Goal: Information Seeking & Learning: Learn about a topic

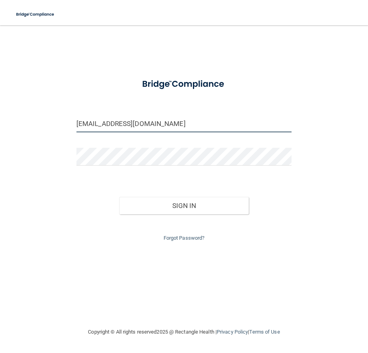
click at [179, 123] on input "corbettalonna83@gmail.com" at bounding box center [183, 123] width 215 height 18
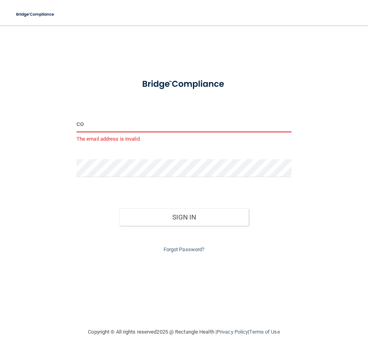
type input "c"
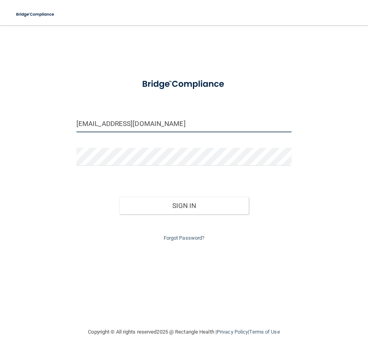
type input "[EMAIL_ADDRESS][DOMAIN_NAME]"
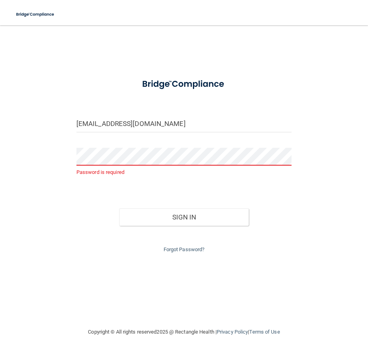
click at [224, 100] on form "aaliyahcurtis10@gmail.com Password is required Invalid email/password. You don'…" at bounding box center [183, 163] width 215 height 181
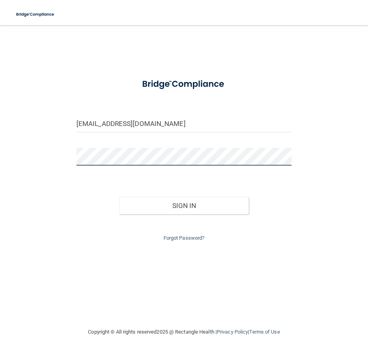
click at [119, 197] on button "Sign In" at bounding box center [183, 205] width 129 height 17
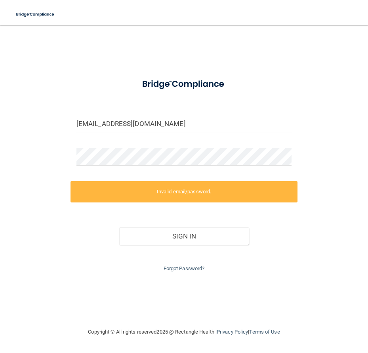
click at [282, 74] on div at bounding box center [184, 84] width 227 height 23
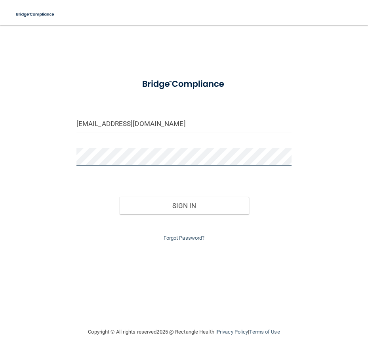
click at [119, 197] on button "Sign In" at bounding box center [183, 205] width 129 height 17
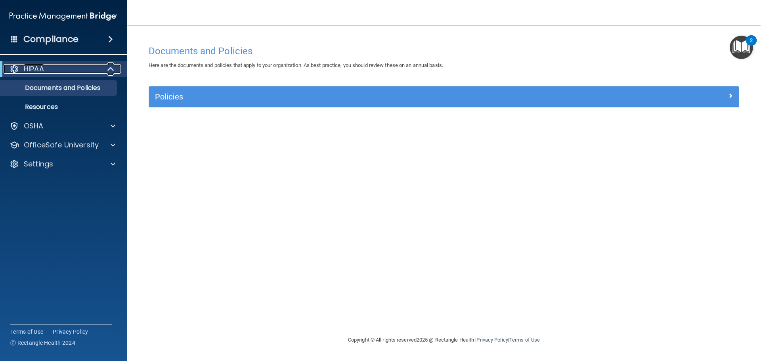
click at [103, 68] on div at bounding box center [110, 69] width 19 height 10
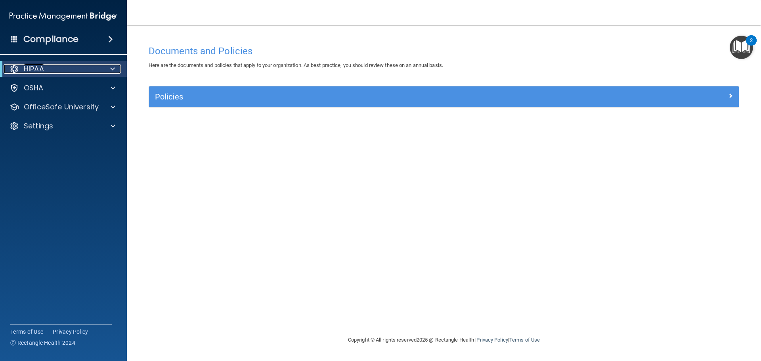
click at [103, 68] on div at bounding box center [110, 69] width 19 height 10
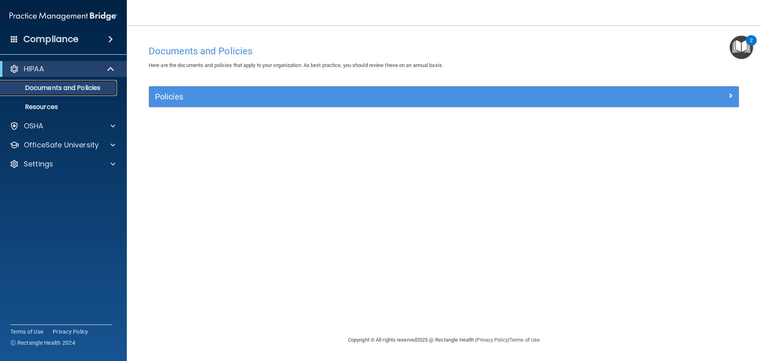
click at [92, 92] on p "Documents and Policies" at bounding box center [59, 88] width 108 height 8
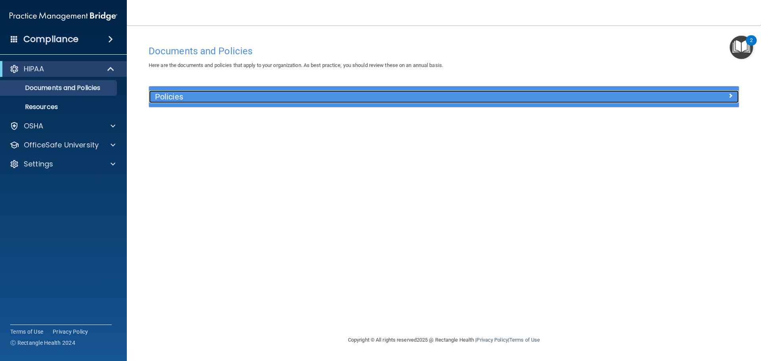
click at [246, 96] on h5 "Policies" at bounding box center [370, 96] width 430 height 9
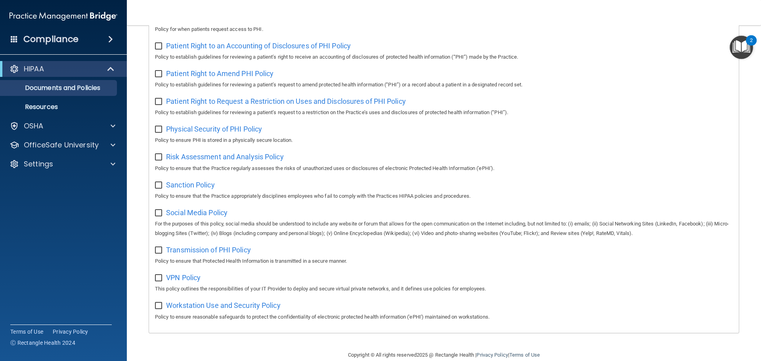
scroll to position [434, 0]
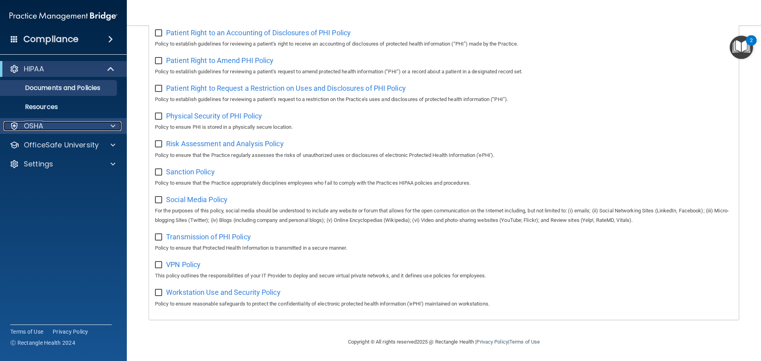
click at [92, 123] on div "OSHA" at bounding box center [53, 126] width 98 height 10
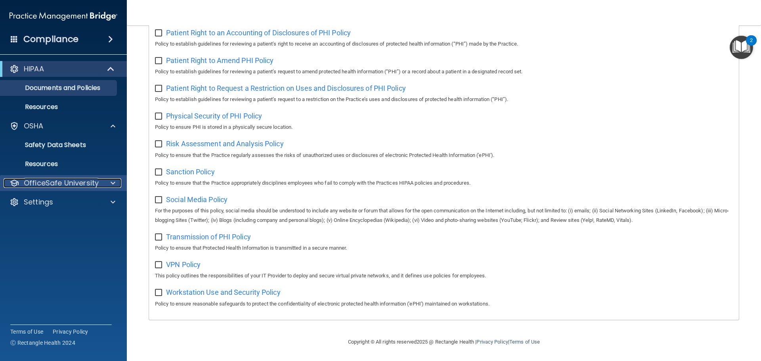
click at [118, 185] on div at bounding box center [112, 183] width 20 height 10
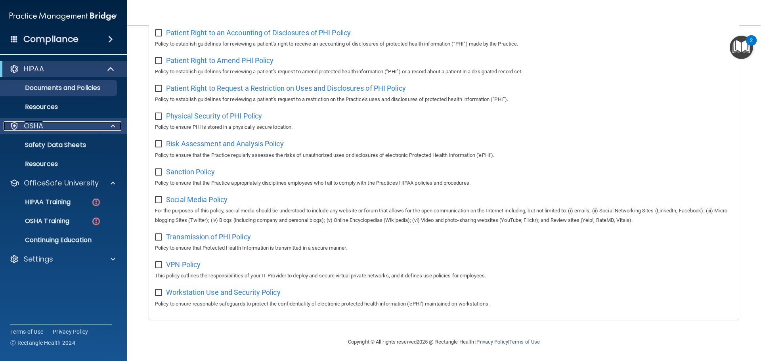
click at [109, 122] on div at bounding box center [112, 126] width 20 height 10
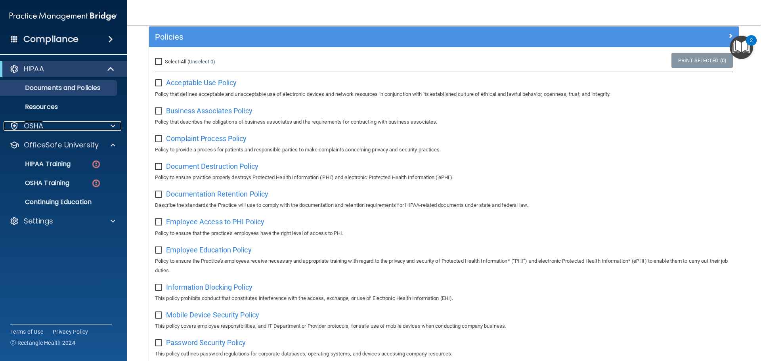
scroll to position [0, 0]
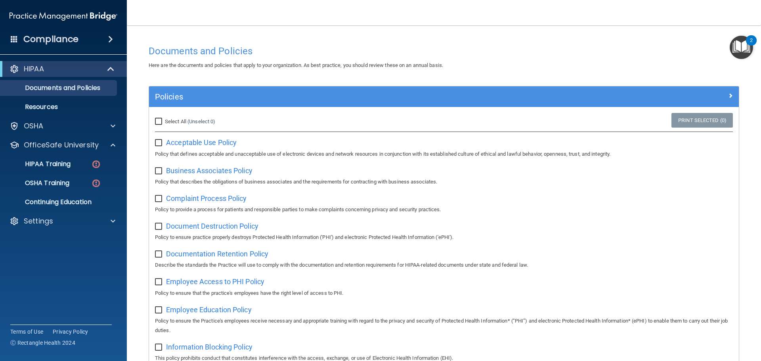
click at [177, 135] on div "Select All (Unselect 0) Unselect All Print Selected (0) Acceptable Use Policy P…" at bounding box center [444, 136] width 578 height 46
click at [179, 140] on span "Acceptable Use Policy" at bounding box center [201, 142] width 71 height 8
click at [159, 122] on input "Select All (Unselect 0) Unselect All" at bounding box center [159, 121] width 9 height 6
checkbox input "true"
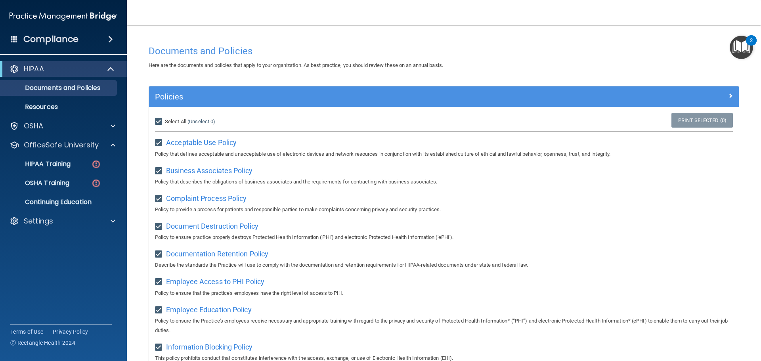
checkbox input "true"
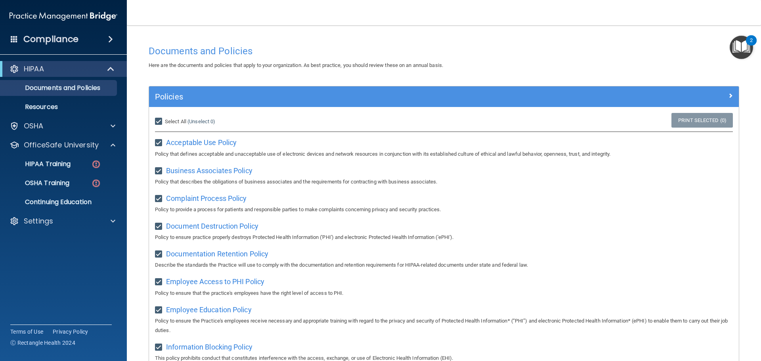
checkbox input "true"
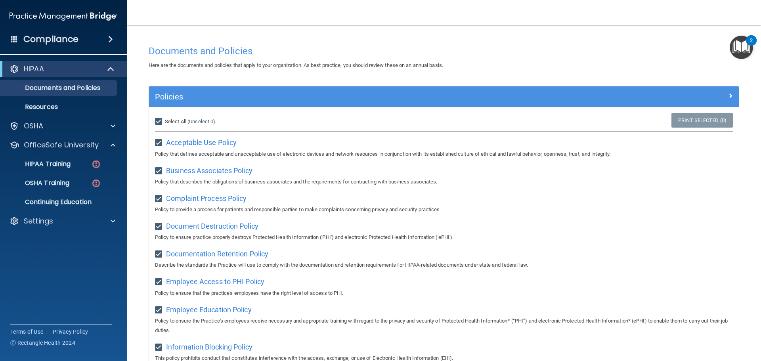
checkbox input "true"
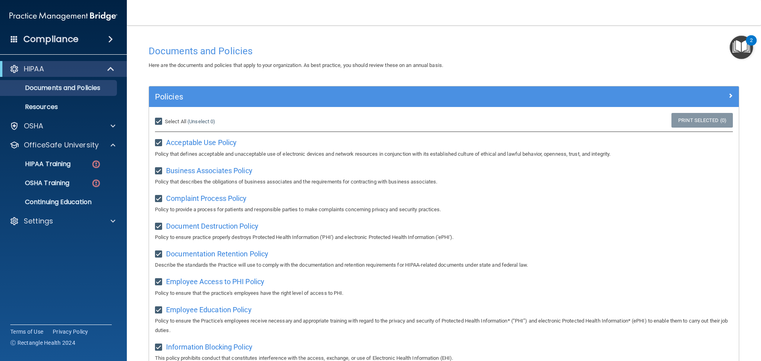
checkbox input "true"
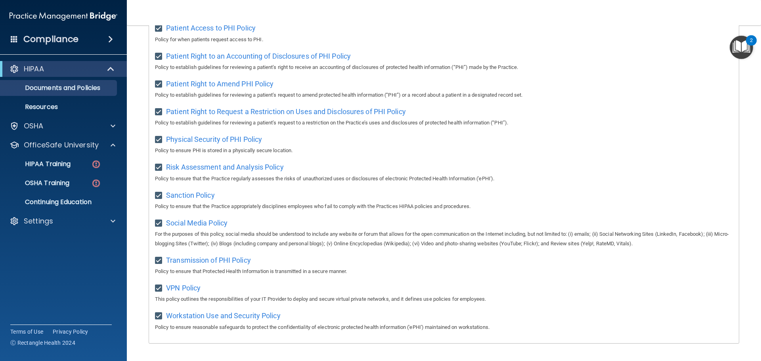
scroll to position [434, 0]
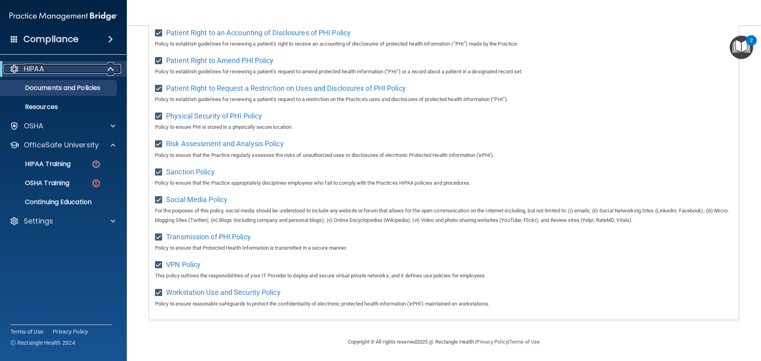
click at [114, 69] on span at bounding box center [111, 69] width 7 height 10
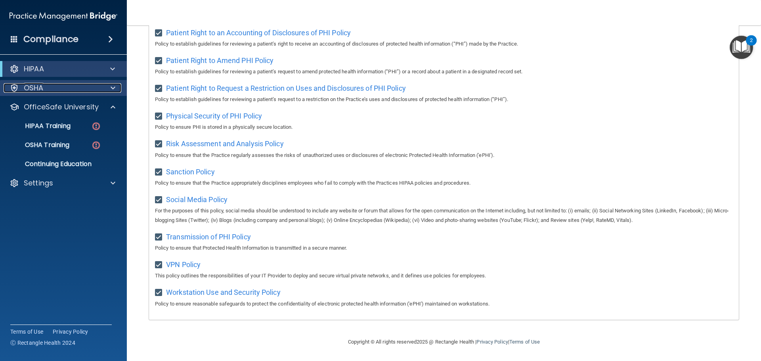
click at [103, 92] on div at bounding box center [112, 88] width 20 height 10
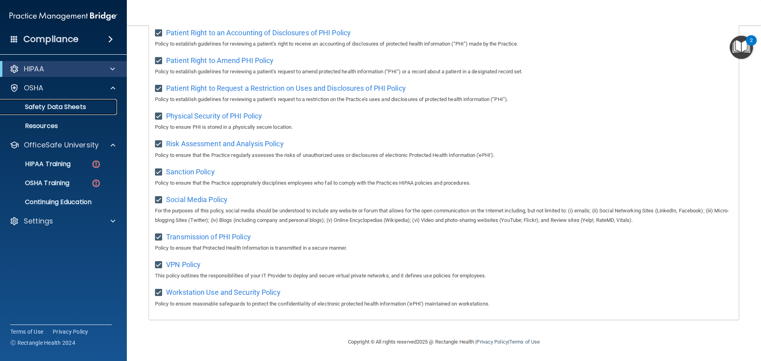
click at [92, 110] on p "Safety Data Sheets" at bounding box center [59, 107] width 108 height 8
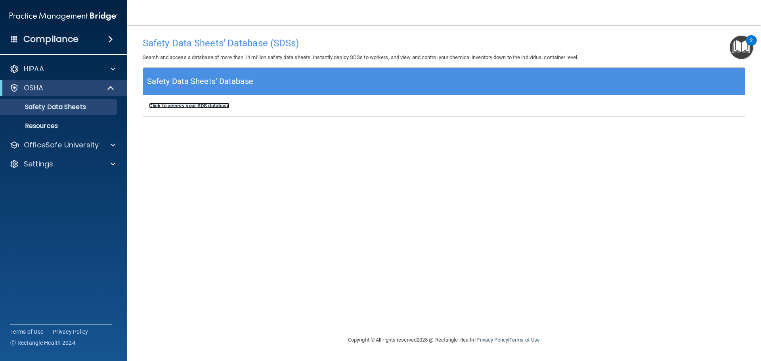
click at [193, 103] on b "Click to access your SDS database" at bounding box center [189, 106] width 80 height 6
click at [368, 45] on img "Open Resource Center, 2 new notifications" at bounding box center [740, 47] width 23 height 23
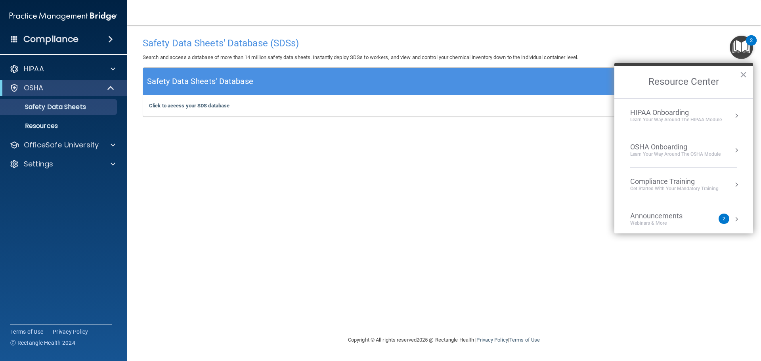
click at [368, 217] on button "Resource Center" at bounding box center [736, 219] width 8 height 8
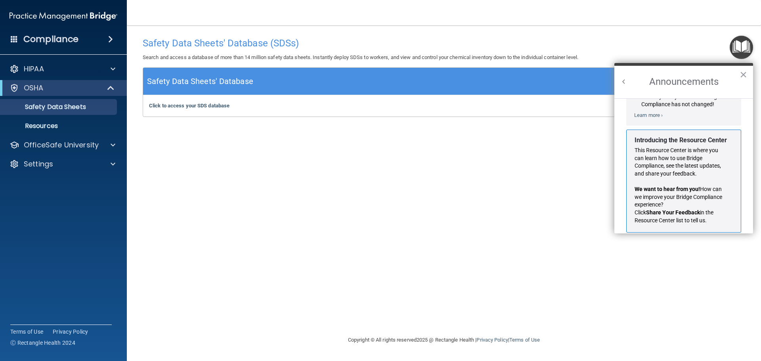
scroll to position [139, 0]
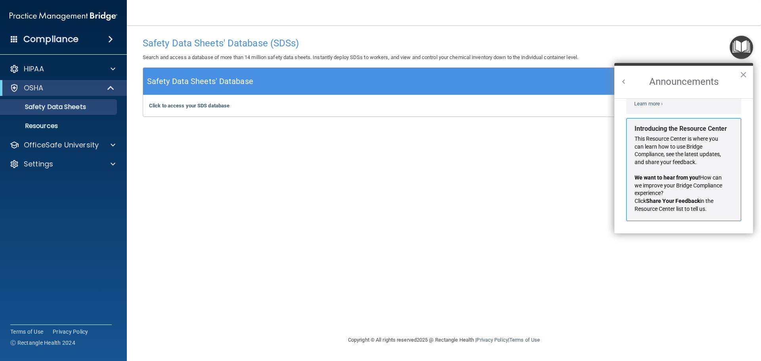
click at [368, 83] on button "Back to Resource Center Home" at bounding box center [624, 82] width 8 height 8
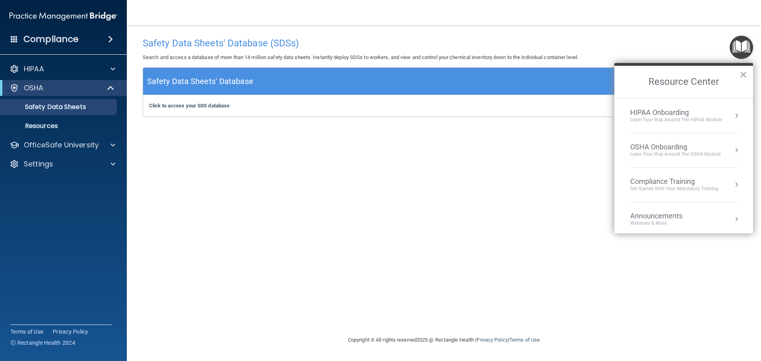
click at [368, 75] on button "×" at bounding box center [743, 74] width 8 height 13
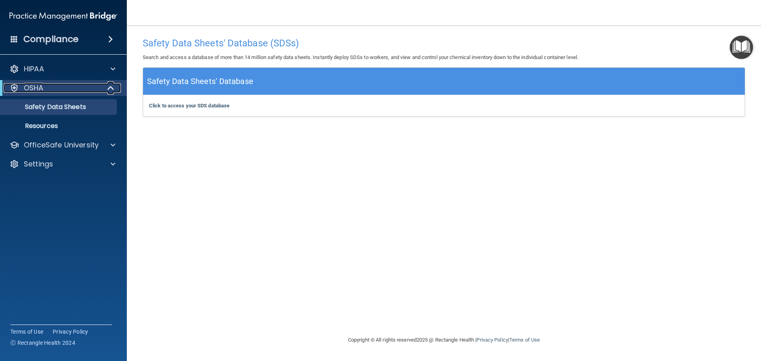
click at [109, 91] on span at bounding box center [111, 88] width 7 height 10
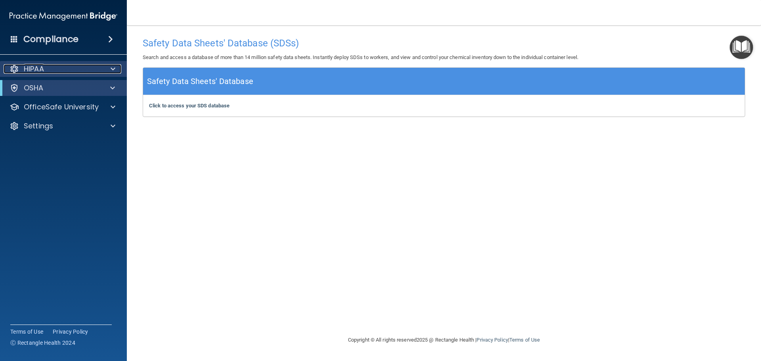
click at [110, 71] on div at bounding box center [112, 69] width 20 height 10
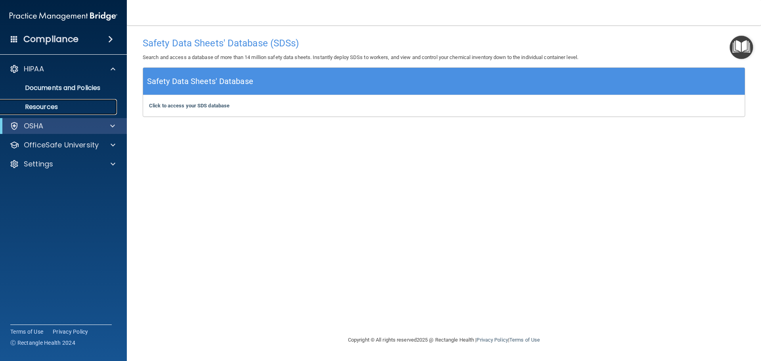
click at [37, 106] on p "Resources" at bounding box center [59, 107] width 108 height 8
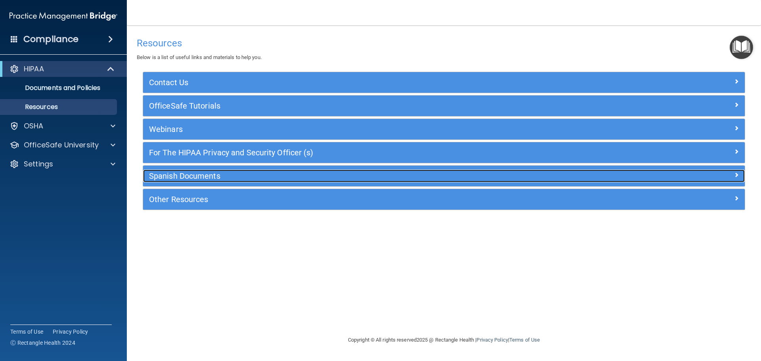
click at [195, 173] on h5 "Spanish Documents" at bounding box center [368, 176] width 439 height 9
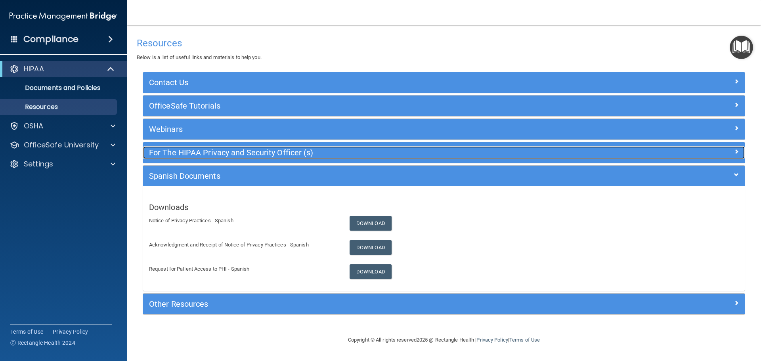
click at [200, 154] on h5 "For The HIPAA Privacy and Security Officer (s)" at bounding box center [368, 152] width 439 height 9
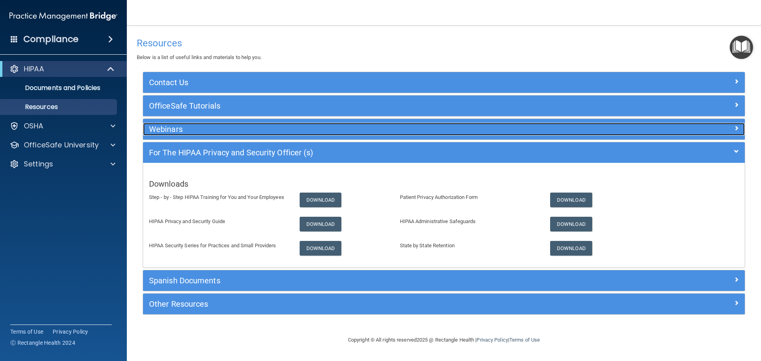
click at [199, 132] on h5 "Webinars" at bounding box center [368, 129] width 439 height 9
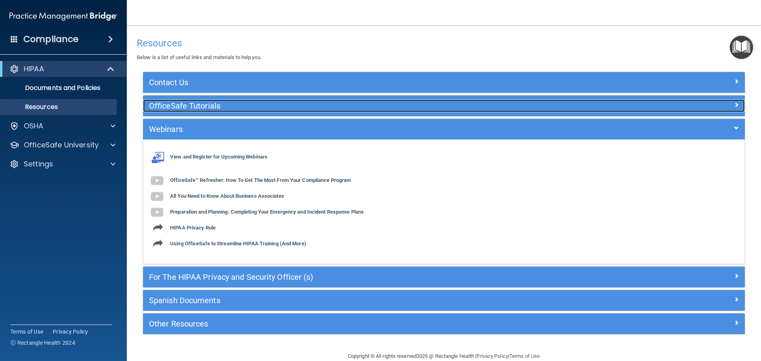
click at [196, 109] on h5 "OfficeSafe Tutorials" at bounding box center [368, 105] width 439 height 9
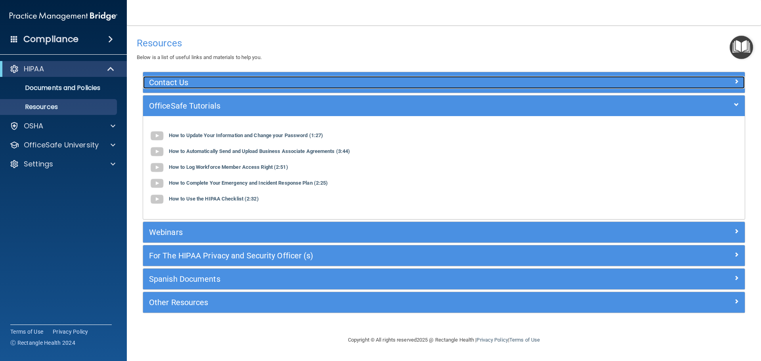
click at [164, 85] on h5 "Contact Us" at bounding box center [368, 82] width 439 height 9
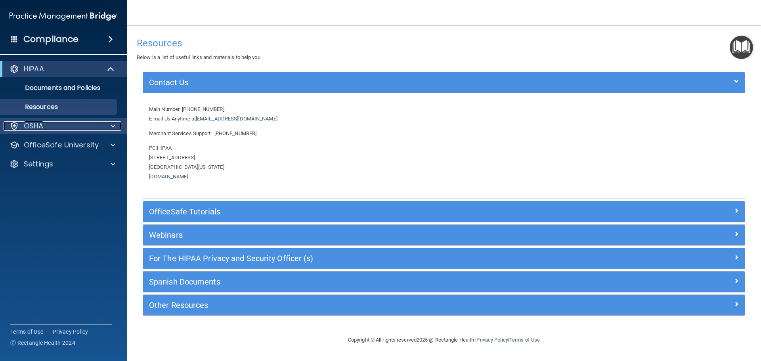
click at [97, 130] on div "OSHA" at bounding box center [53, 126] width 98 height 10
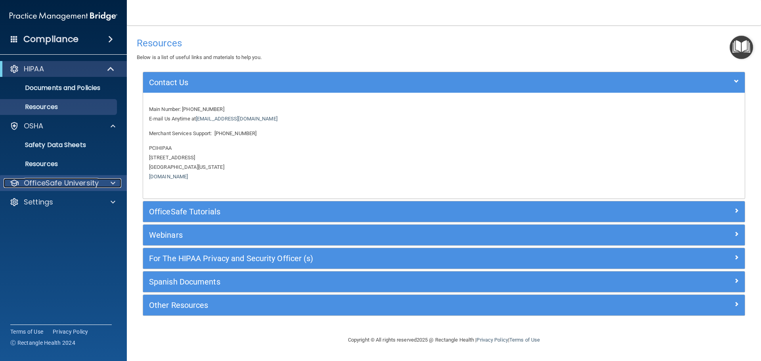
click at [84, 185] on p "OfficeSafe University" at bounding box center [61, 183] width 75 height 10
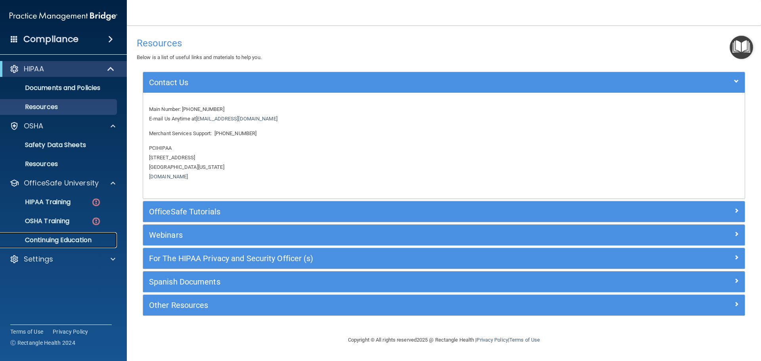
click at [97, 235] on link "Continuing Education" at bounding box center [54, 240] width 125 height 16
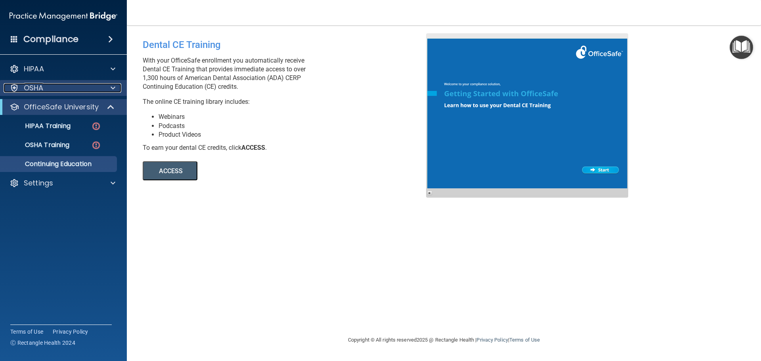
click at [112, 92] on span at bounding box center [113, 88] width 5 height 10
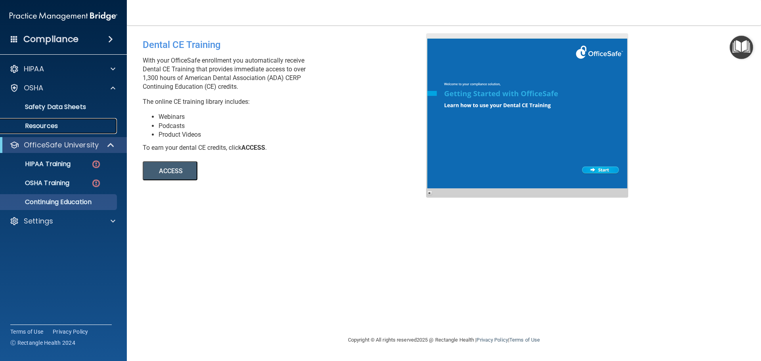
click at [88, 125] on p "Resources" at bounding box center [59, 126] width 108 height 8
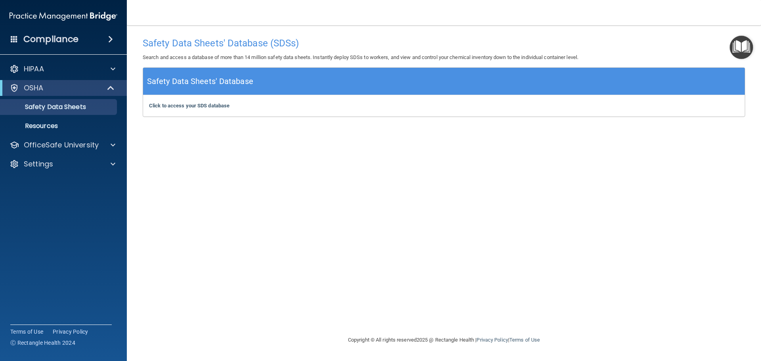
click at [113, 40] on span at bounding box center [110, 39] width 5 height 10
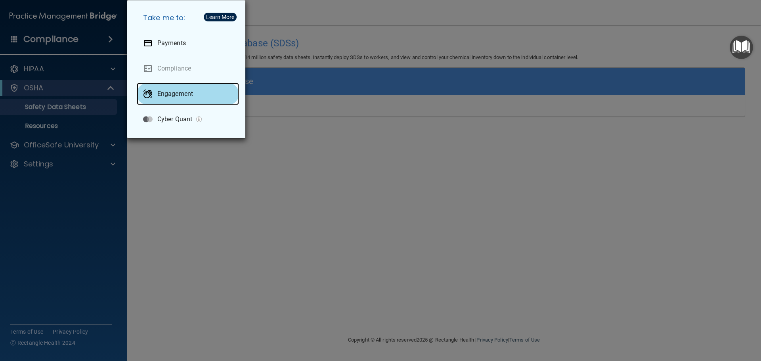
click at [137, 95] on div "Engagement" at bounding box center [188, 94] width 102 height 22
click at [109, 152] on div "Take me to: Payments Compliance Engagement Cyber Quant" at bounding box center [380, 180] width 761 height 361
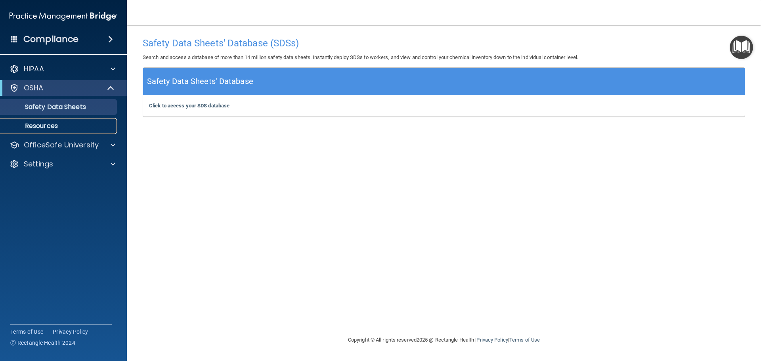
click at [99, 126] on p "Resources" at bounding box center [59, 126] width 108 height 8
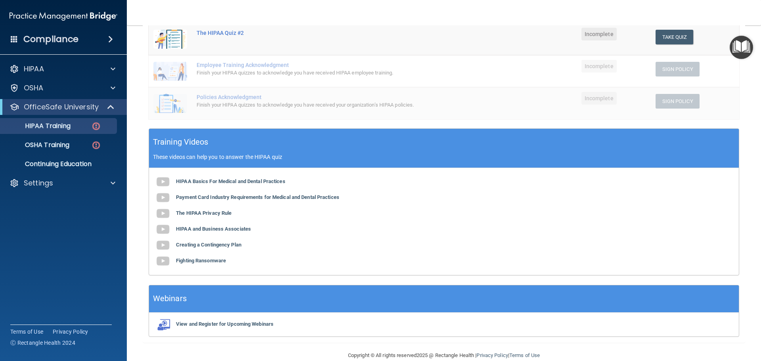
scroll to position [194, 0]
